Goal: Entertainment & Leisure: Consume media (video, audio)

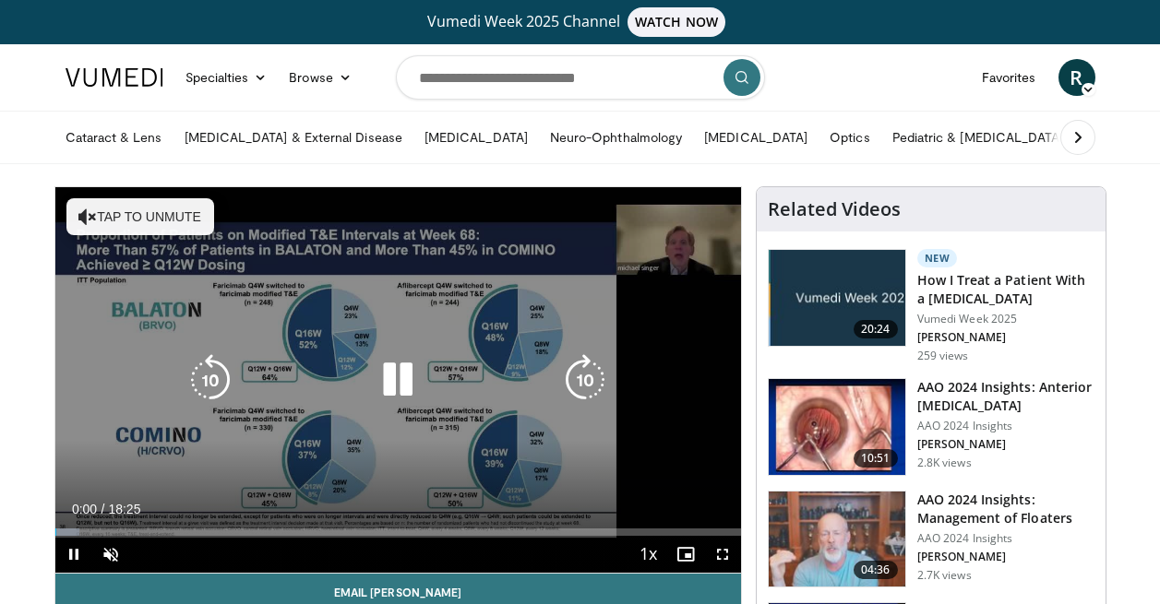
click at [198, 223] on button "Tap to unmute" at bounding box center [140, 216] width 148 height 37
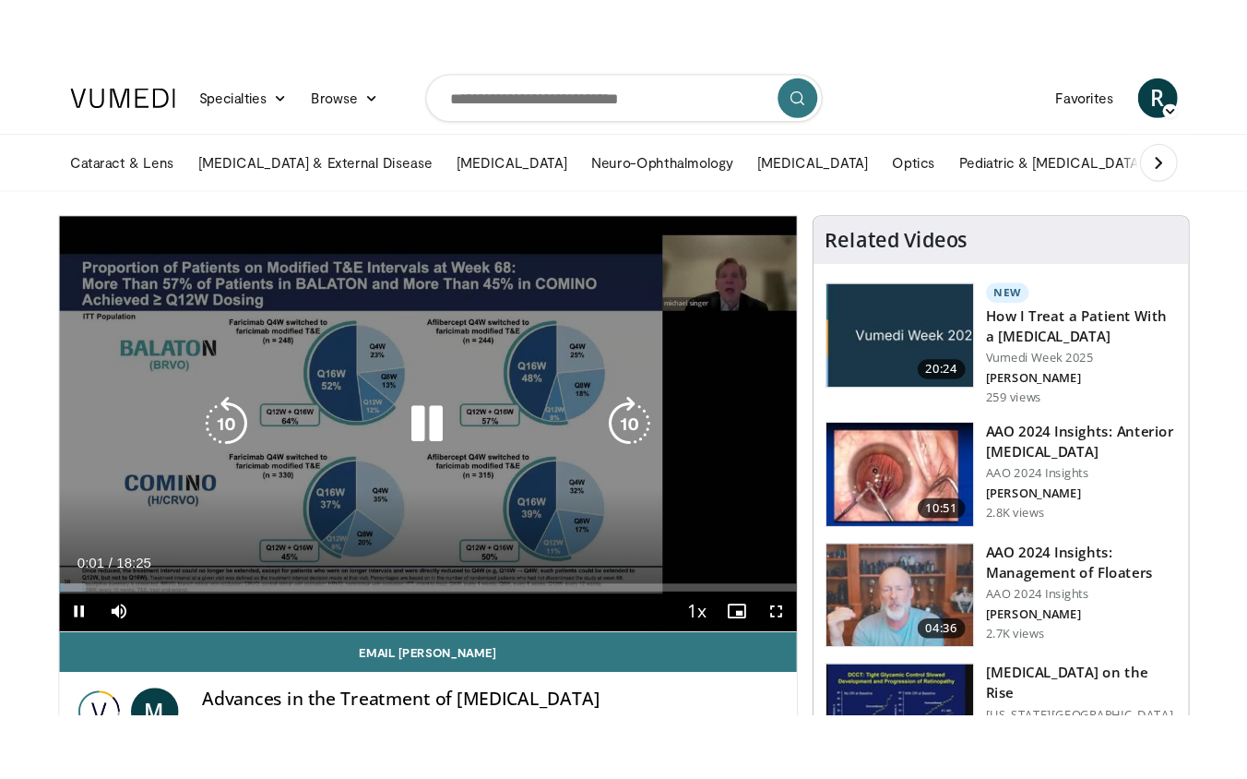
scroll to position [59, 0]
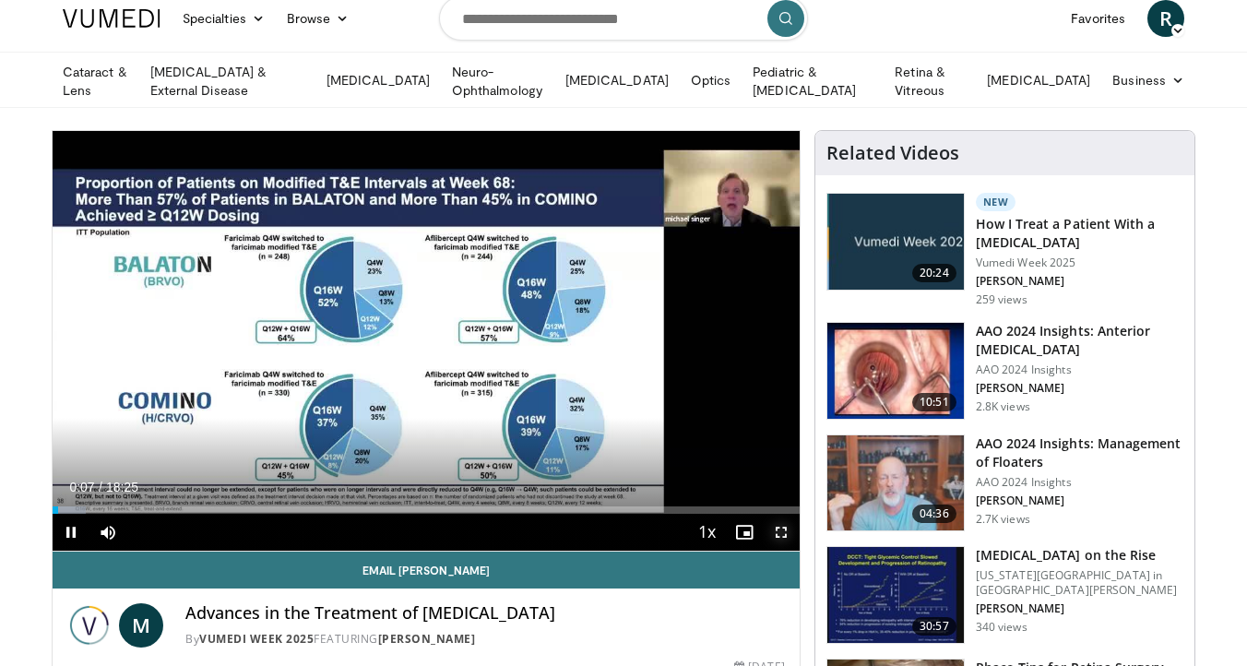
click at [781, 529] on span "Video Player" at bounding box center [781, 532] width 37 height 37
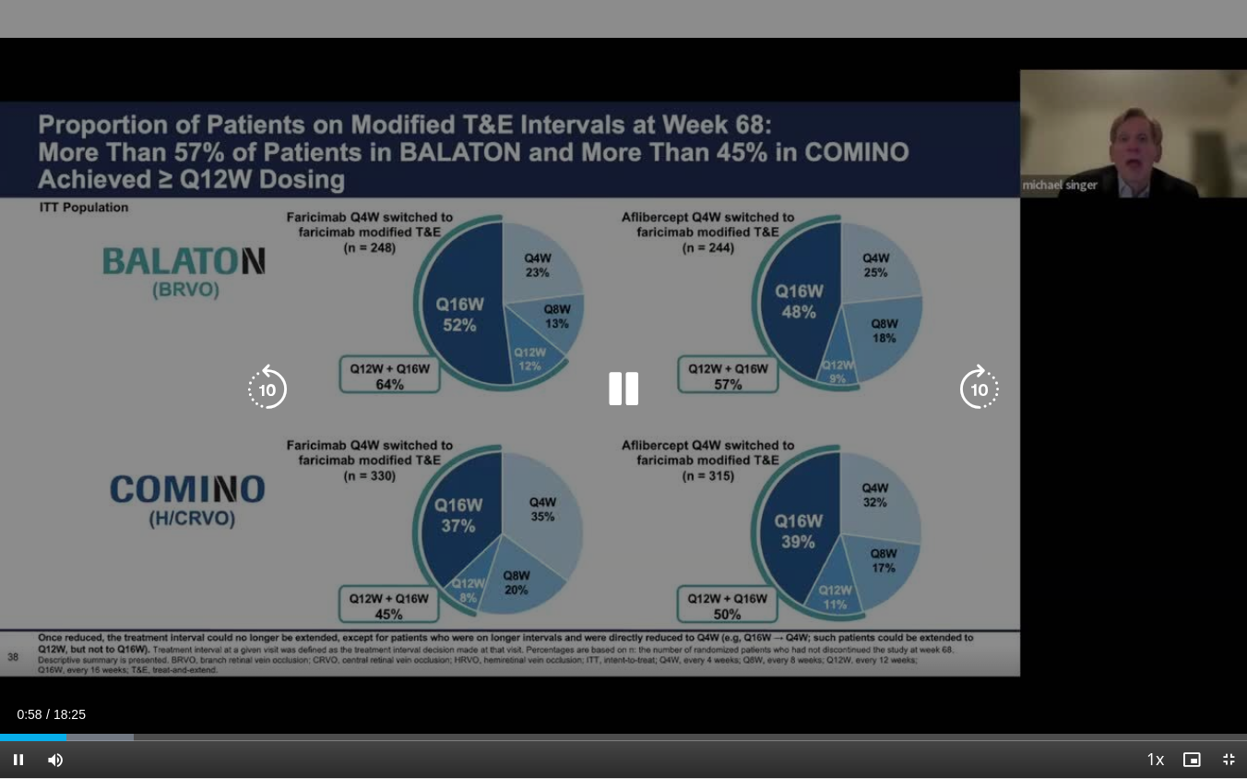
click at [617, 398] on icon "Video Player" at bounding box center [624, 390] width 52 height 52
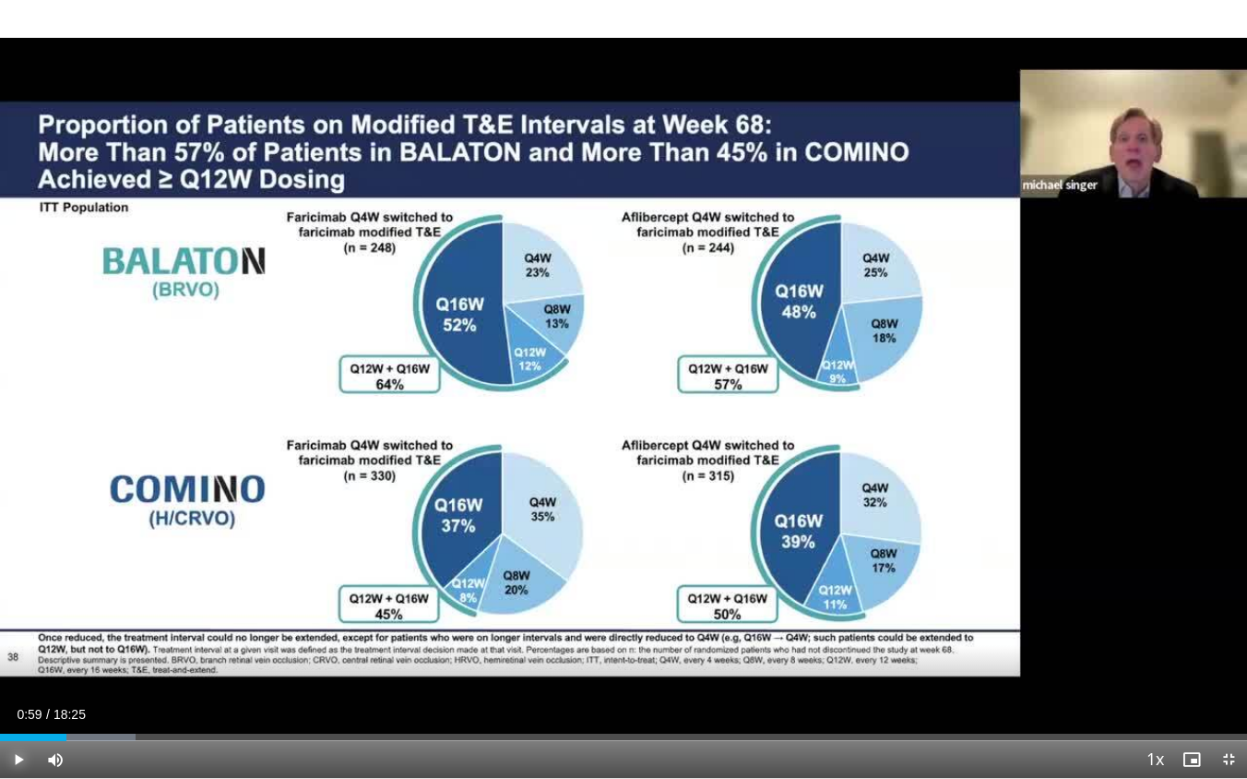
click at [16, 603] on span "Video Player" at bounding box center [18, 759] width 37 height 37
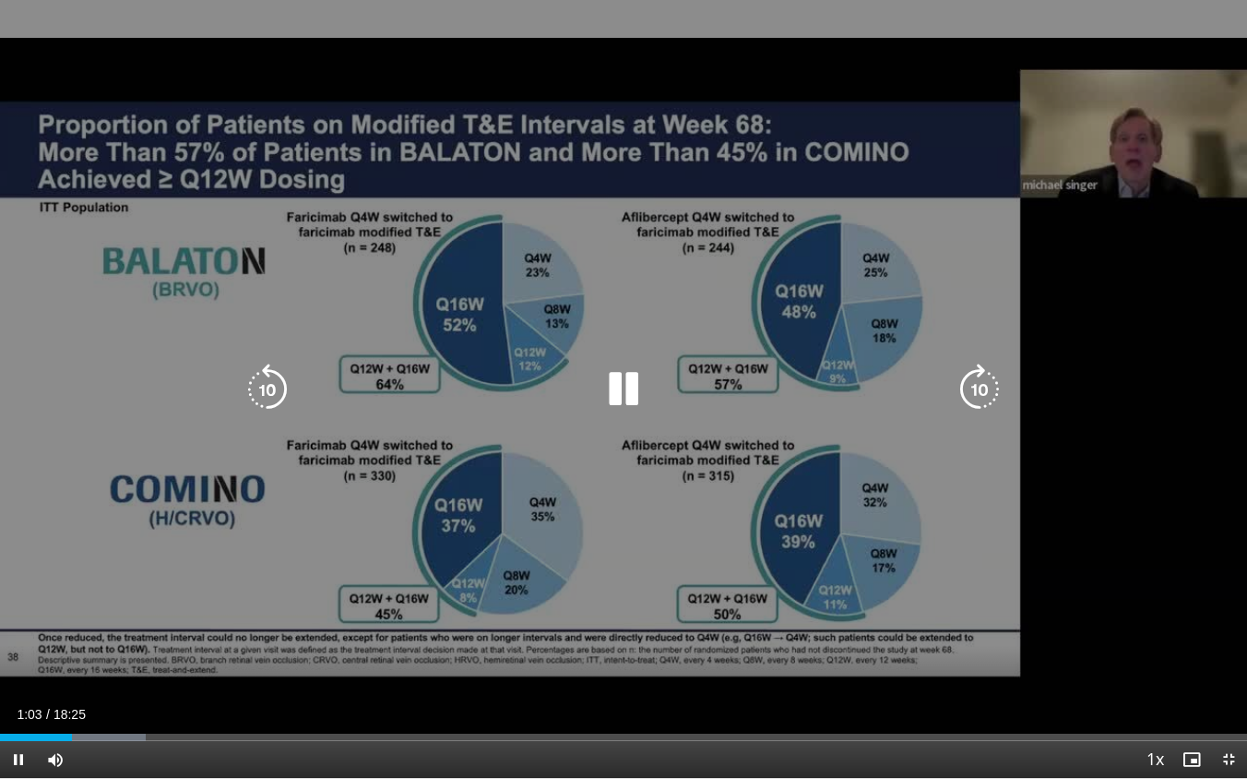
click at [1075, 540] on div "10 seconds Tap to unmute" at bounding box center [623, 389] width 1247 height 778
click at [638, 388] on icon "Video Player" at bounding box center [624, 390] width 52 height 52
click at [617, 379] on icon "Video Player" at bounding box center [624, 390] width 52 height 52
